Goal: Navigation & Orientation: Find specific page/section

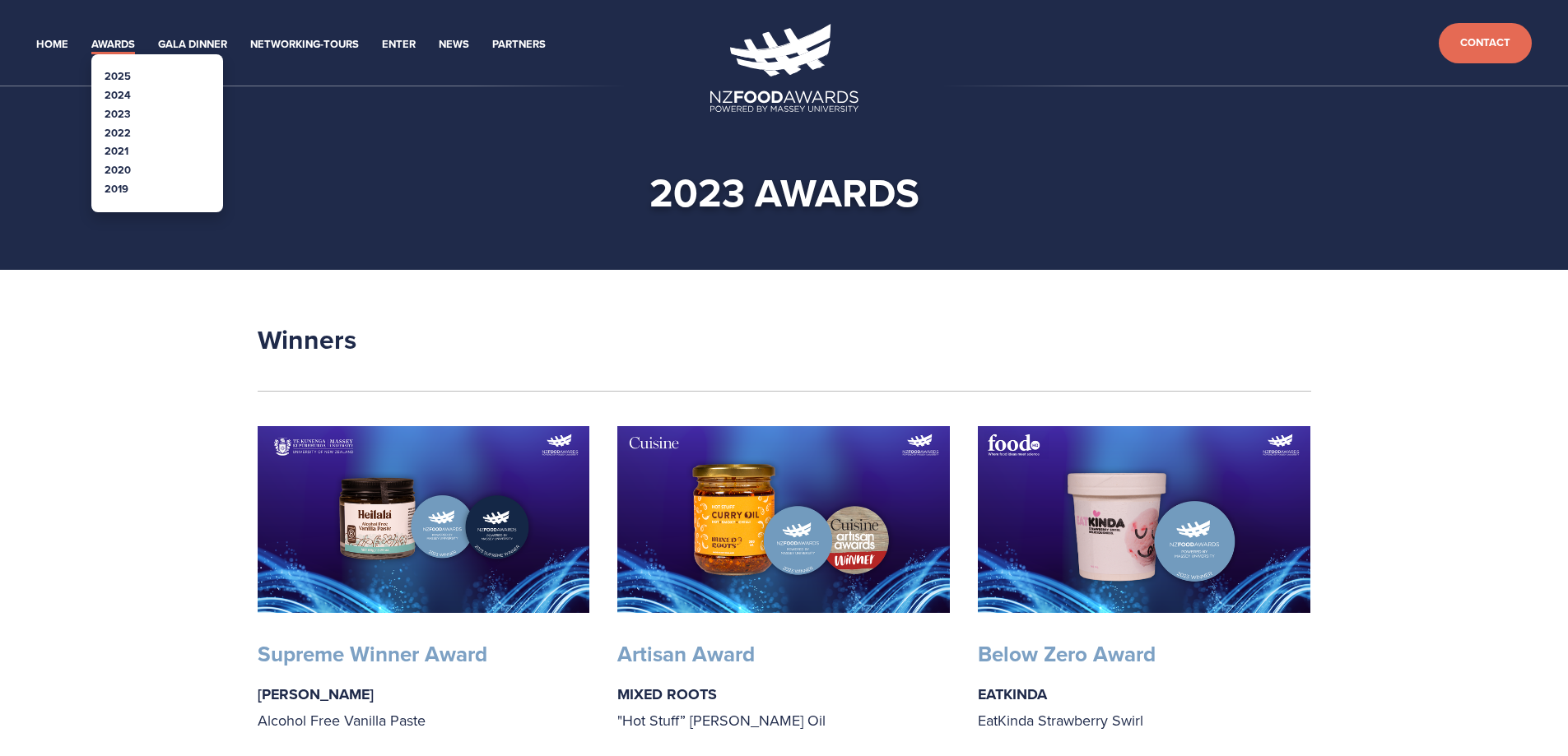
click at [125, 73] on link "2025" at bounding box center [117, 76] width 26 height 16
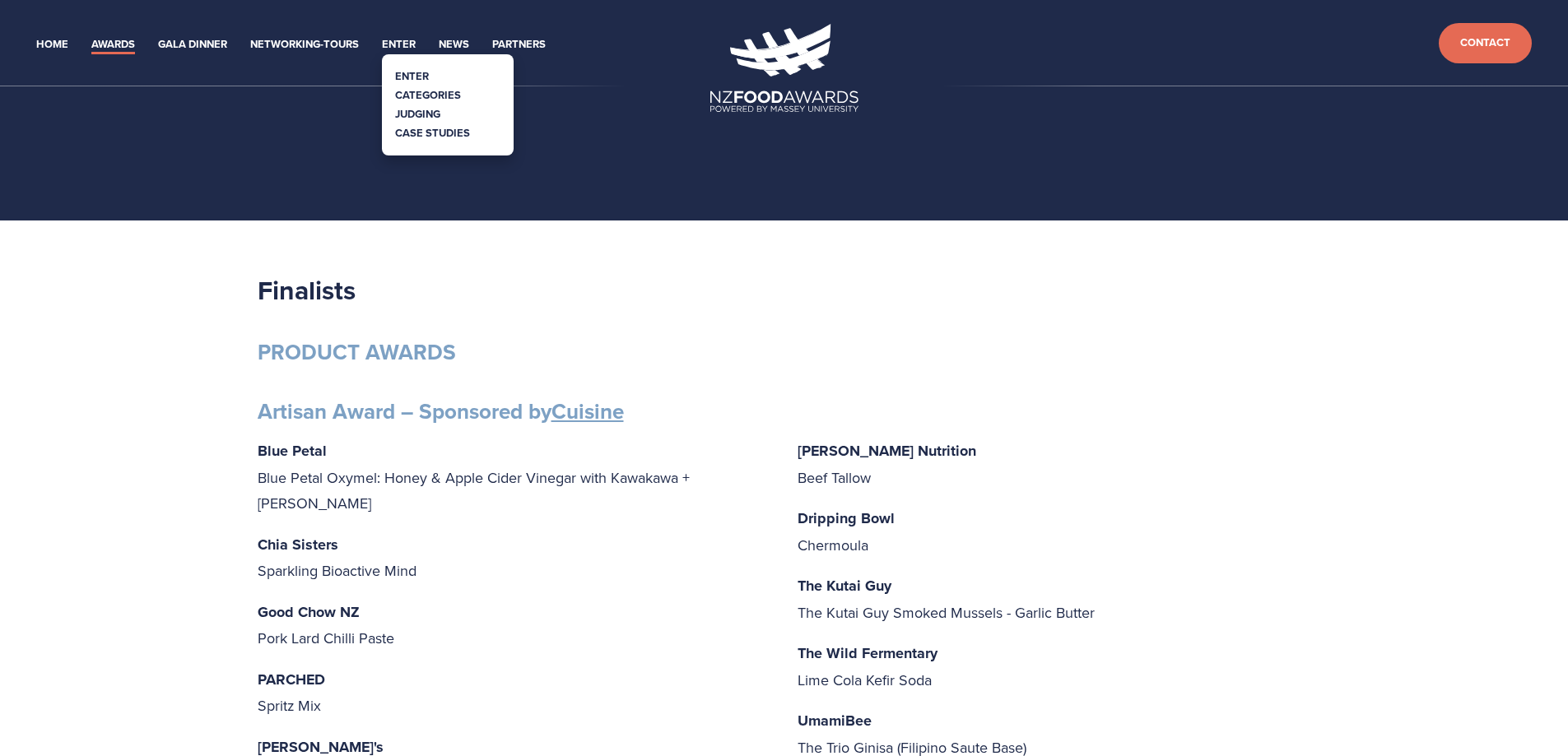
click at [412, 90] on link "Categories" at bounding box center [428, 95] width 66 height 16
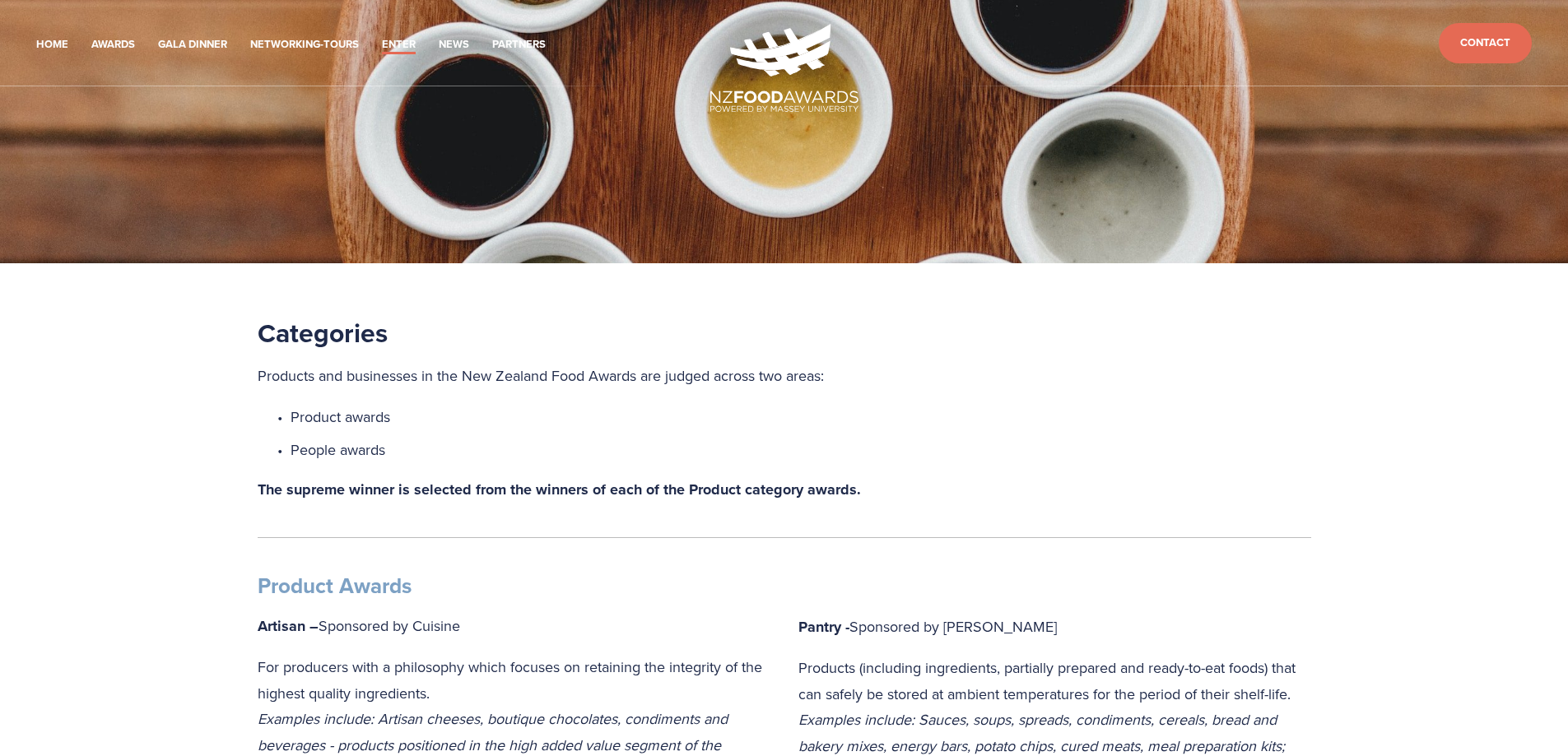
drag, startPoint x: 58, startPoint y: 100, endPoint x: 61, endPoint y: 88, distance: 12.4
click at [411, 73] on link "Enter" at bounding box center [412, 76] width 34 height 16
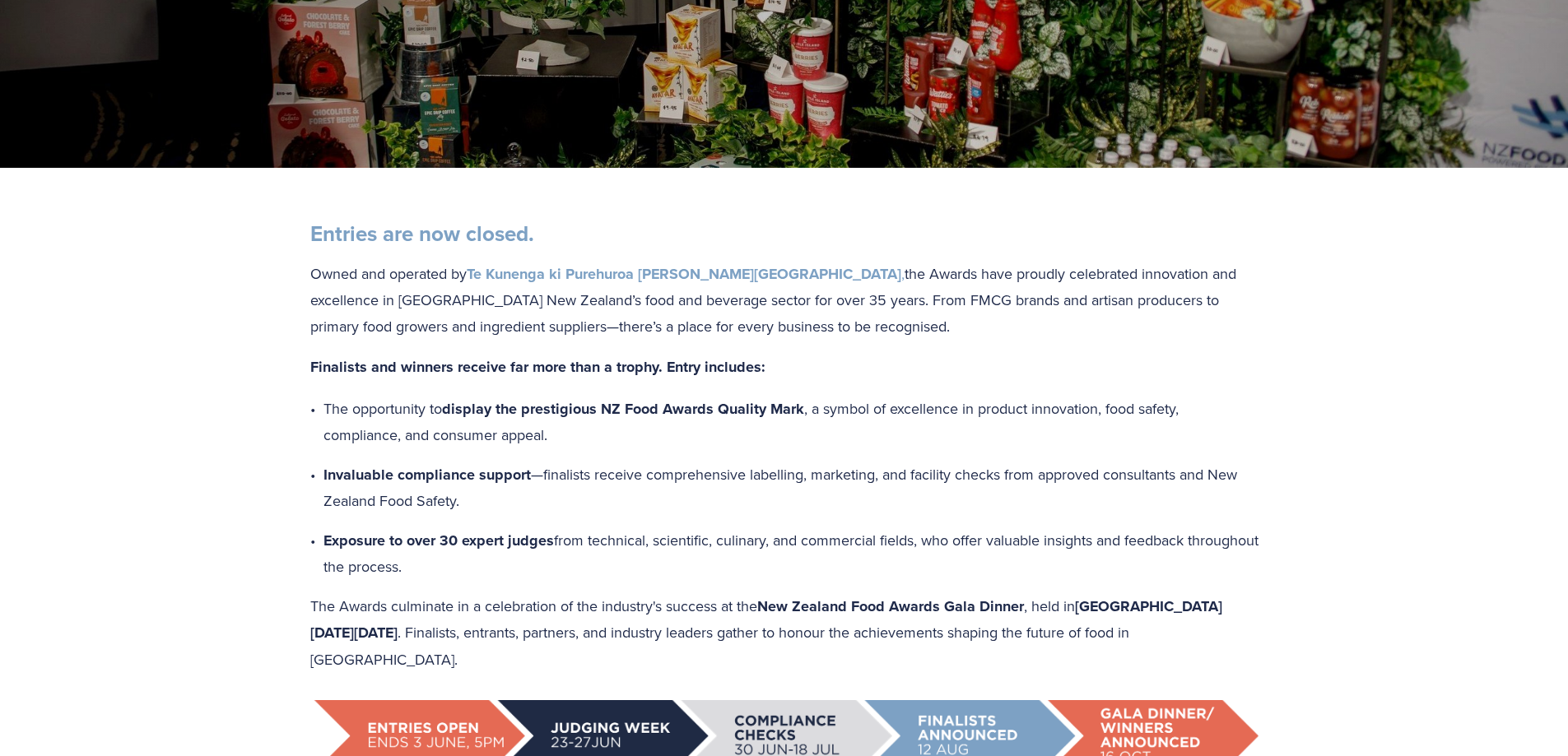
scroll to position [83, 0]
